Goal: Task Accomplishment & Management: Complete application form

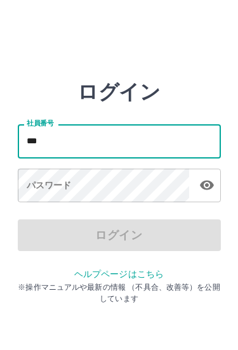
scroll to position [60, 15]
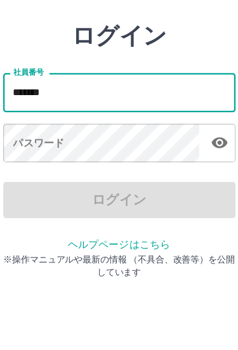
type input "*******"
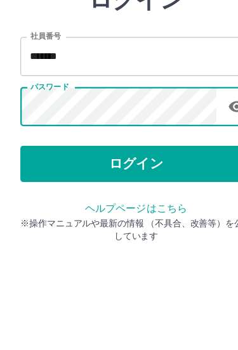
click at [140, 219] on button "ログイン" at bounding box center [119, 235] width 203 height 32
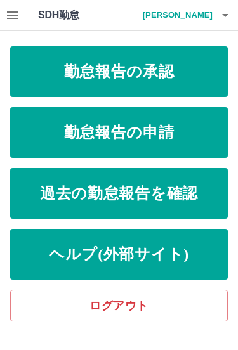
click at [12, 16] on icon "button" at bounding box center [12, 15] width 11 height 8
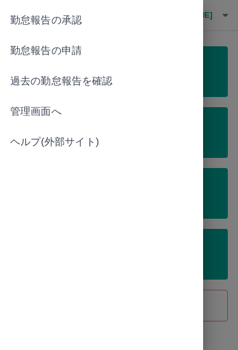
click at [42, 115] on span "管理画面へ" at bounding box center [101, 111] width 183 height 15
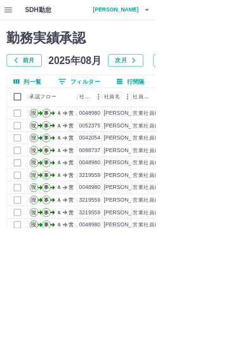
scroll to position [55, 0]
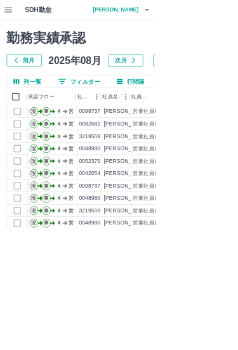
scroll to position [0, 0]
click at [52, 121] on button "列一覧" at bounding box center [42, 124] width 63 height 19
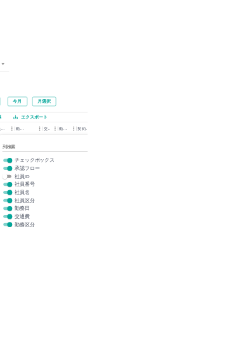
scroll to position [0, 285]
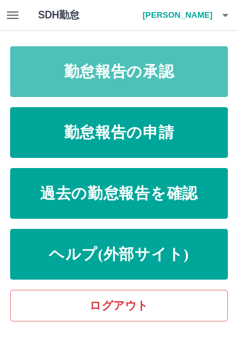
click at [186, 70] on link "勤怠報告の承認" at bounding box center [119, 71] width 218 height 51
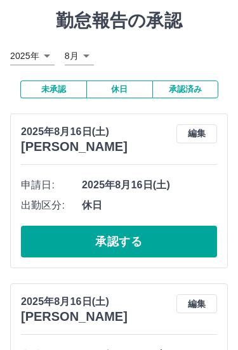
scroll to position [37, 0]
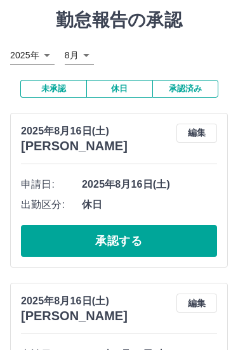
click at [199, 84] on button "承認済み" at bounding box center [185, 89] width 66 height 18
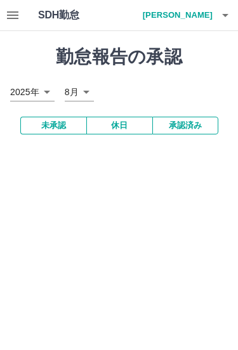
scroll to position [0, 0]
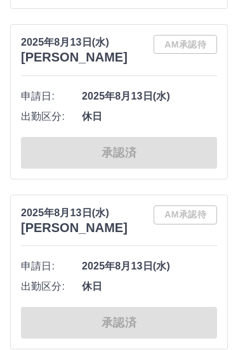
scroll to position [6423, 0]
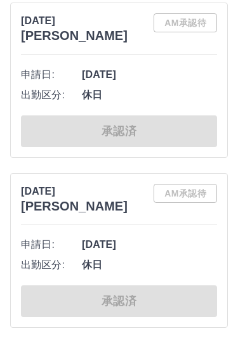
scroll to position [10692, 0]
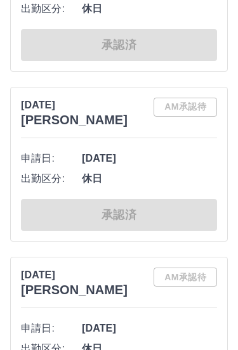
scroll to position [15654, 0]
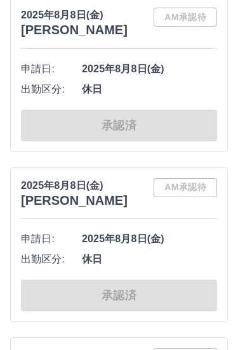
scroll to position [13066, 0]
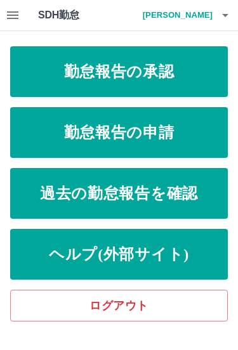
click at [164, 136] on link "勤怠報告の申請" at bounding box center [119, 132] width 218 height 51
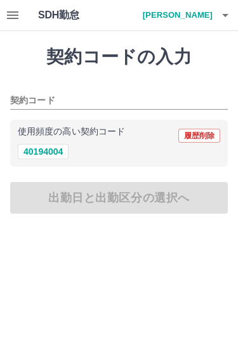
click at [100, 96] on input "契約コード" at bounding box center [109, 101] width 199 height 16
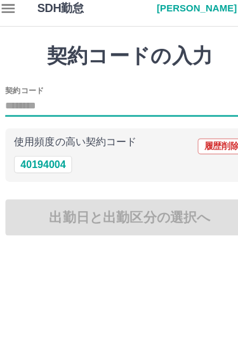
click at [47, 144] on button "40194004" at bounding box center [43, 151] width 51 height 15
type input "********"
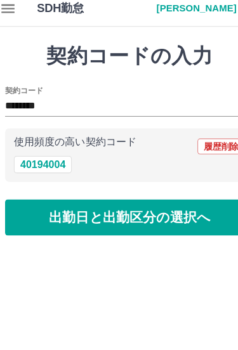
click at [121, 199] on button "出勤日と出勤区分の選択へ" at bounding box center [119, 198] width 218 height 32
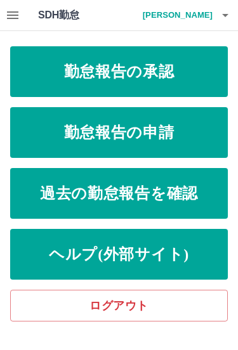
click at [167, 131] on link "勤怠報告の申請" at bounding box center [119, 132] width 218 height 51
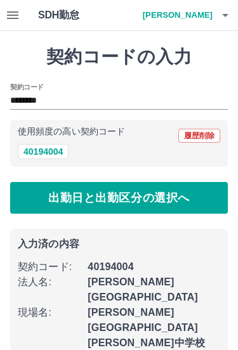
click at [109, 95] on input "********" at bounding box center [109, 101] width 199 height 16
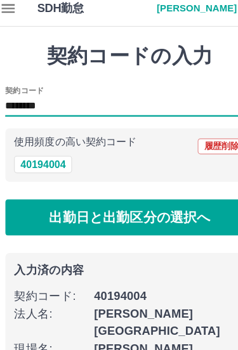
click at [120, 144] on div "40194004" at bounding box center [119, 152] width 202 height 16
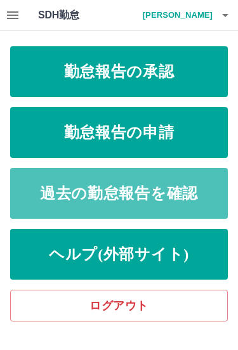
click at [170, 186] on link "過去の勤怠報告を確認" at bounding box center [119, 193] width 218 height 51
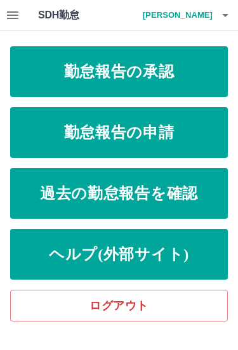
click at [110, 191] on link "過去の勤怠報告を確認" at bounding box center [119, 193] width 218 height 51
click at [15, 21] on icon "button" at bounding box center [12, 15] width 15 height 15
click at [184, 133] on link "勤怠報告の申請" at bounding box center [119, 132] width 218 height 51
